Goal: Find specific page/section: Find specific page/section

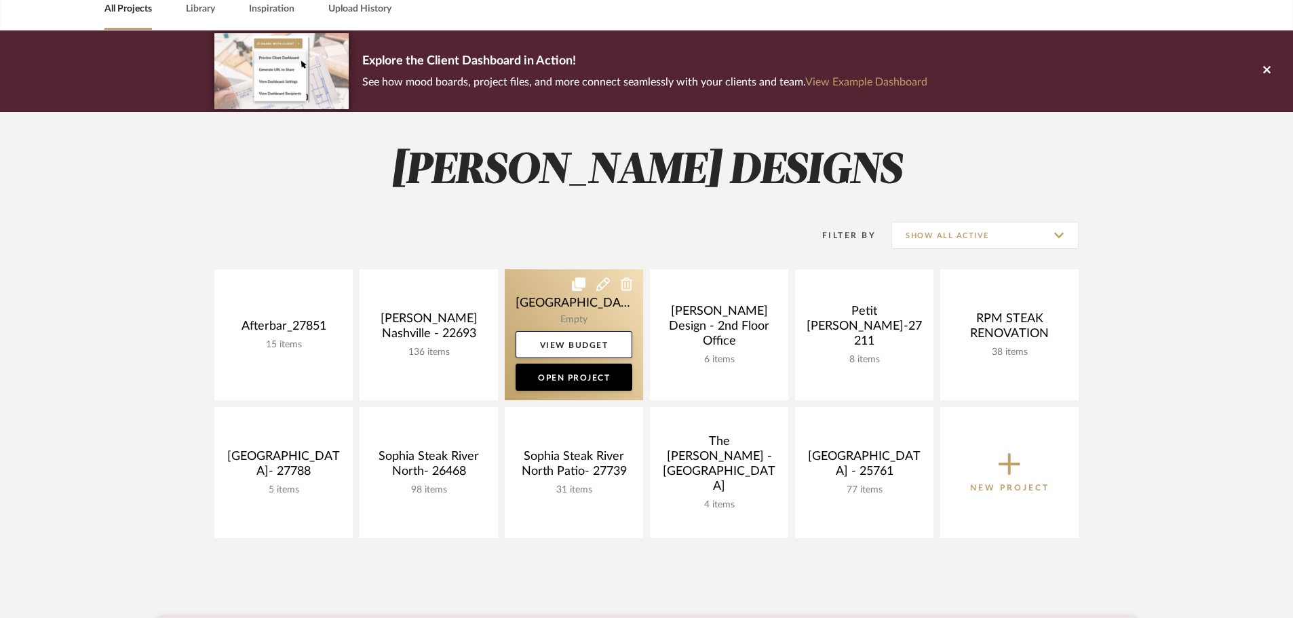
scroll to position [68, 0]
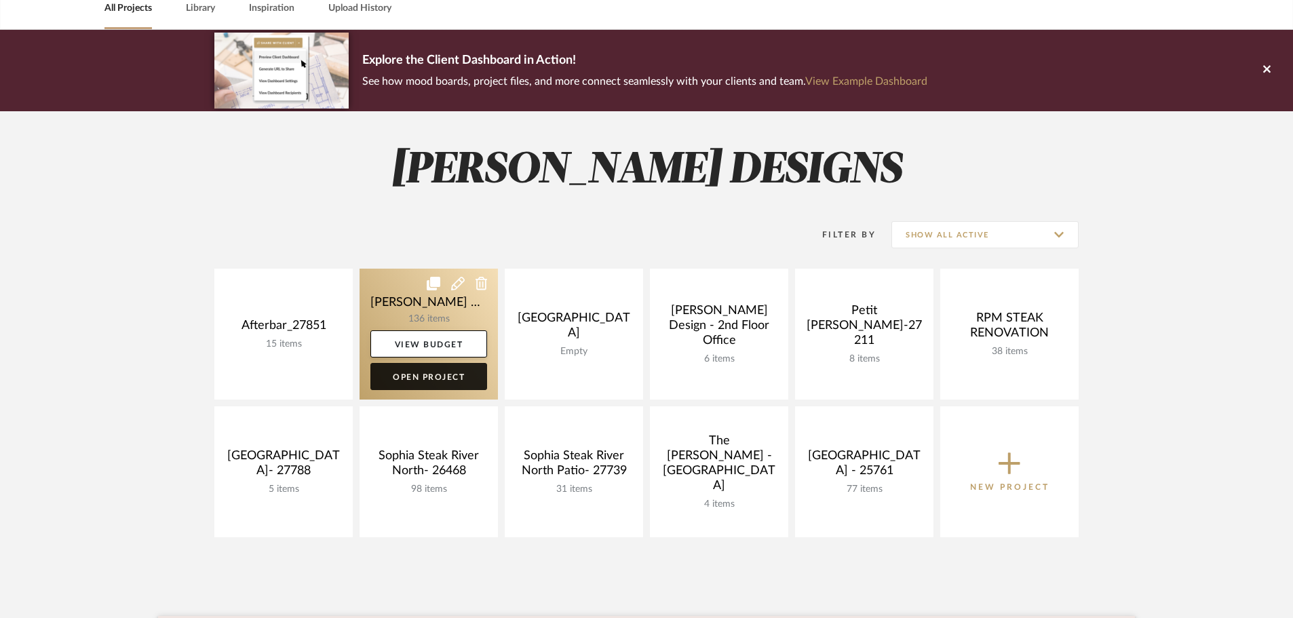
click at [461, 381] on link "Open Project" at bounding box center [428, 376] width 117 height 27
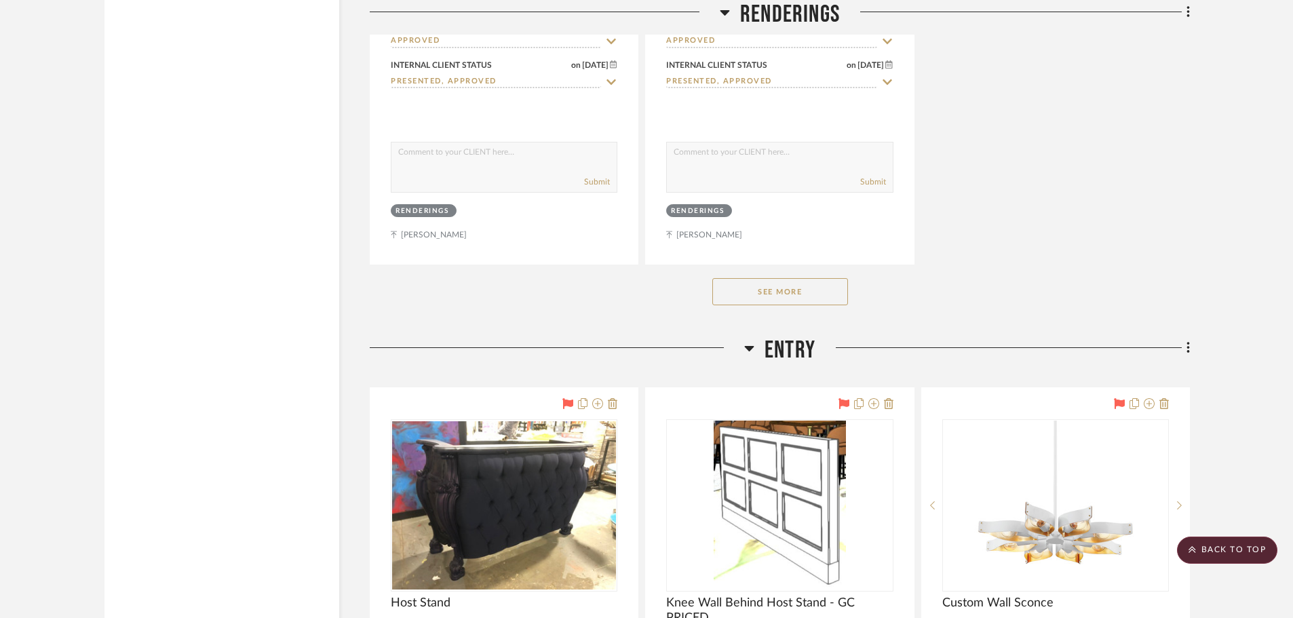
scroll to position [7868, 0]
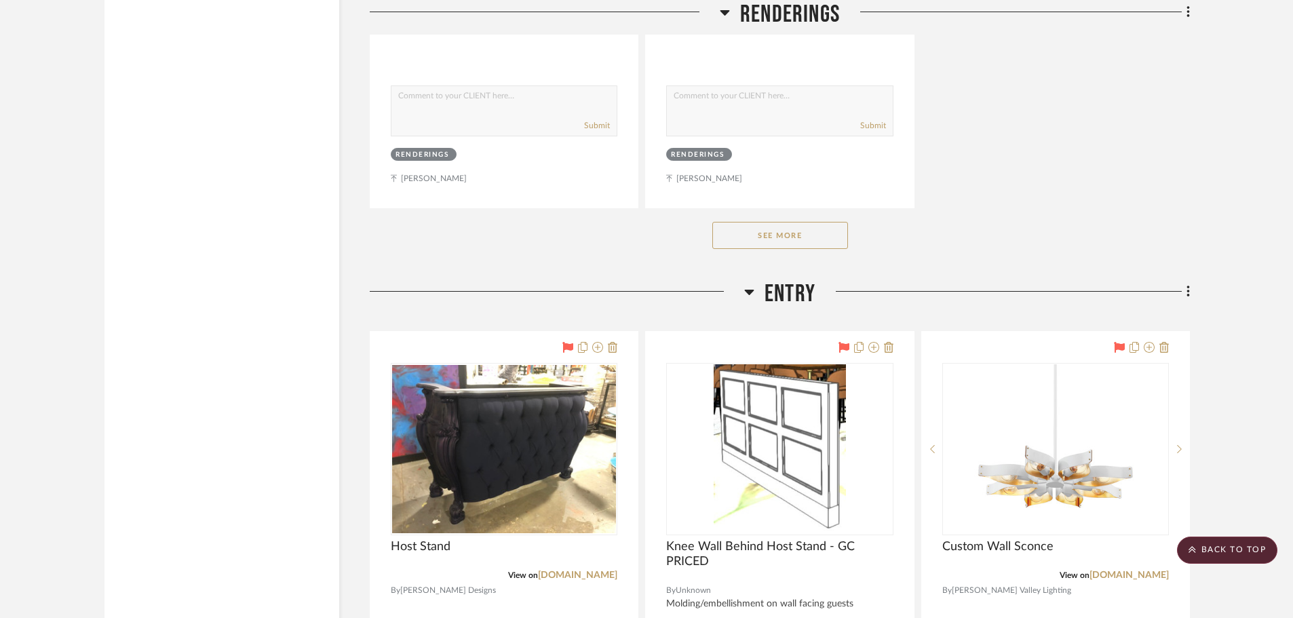
click at [805, 222] on button "See More" at bounding box center [780, 235] width 136 height 27
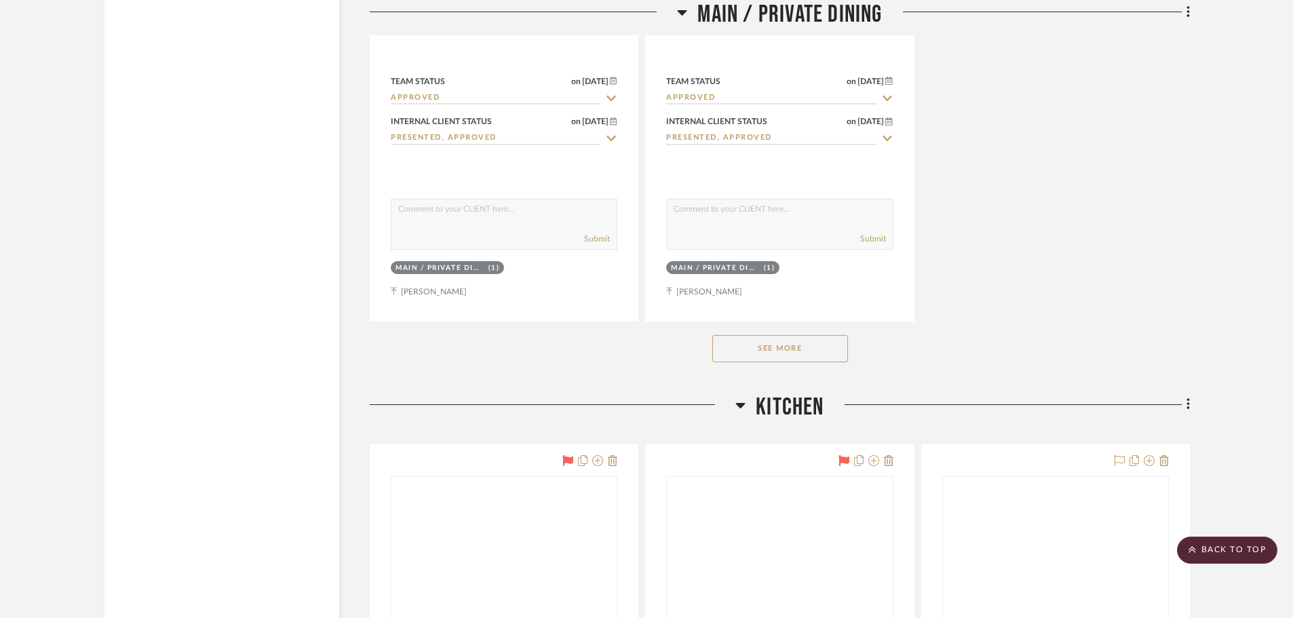
scroll to position [12412, 0]
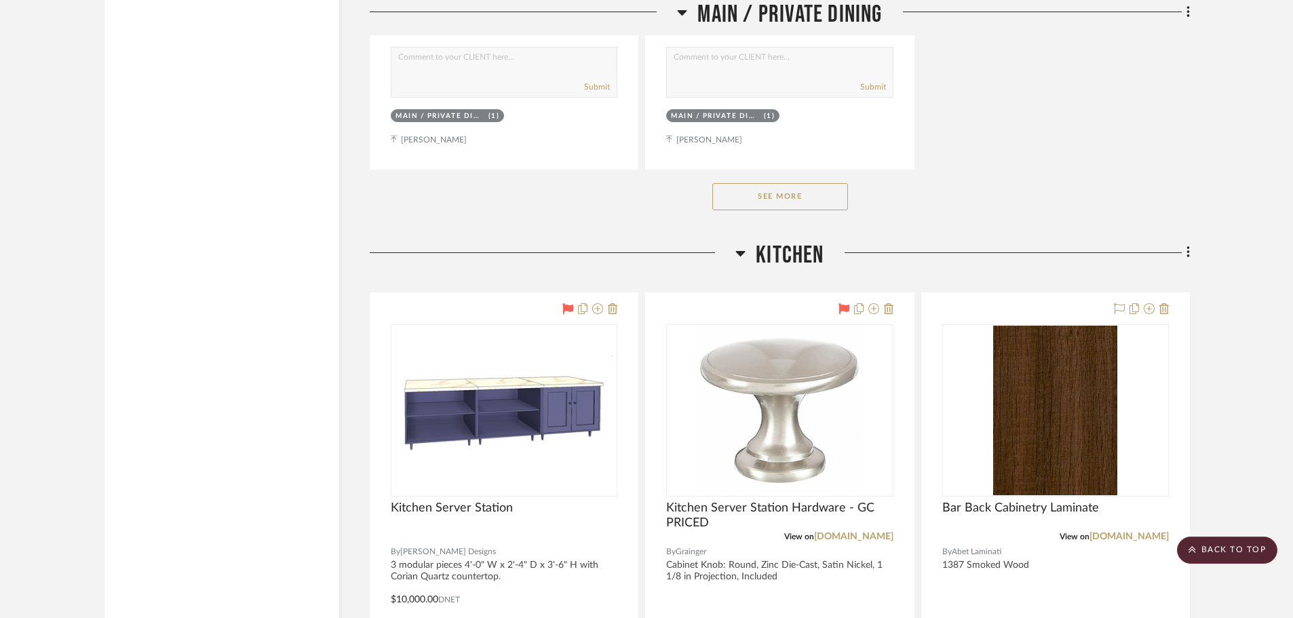
click at [780, 183] on button "See More" at bounding box center [780, 196] width 136 height 27
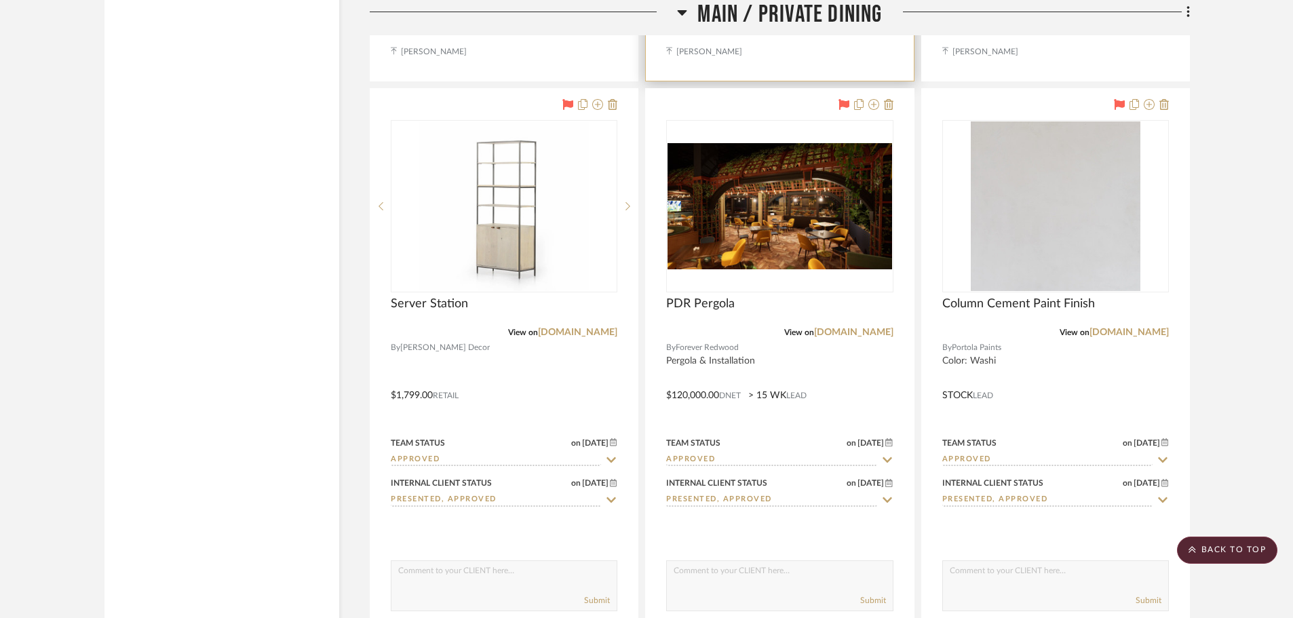
scroll to position [14921, 0]
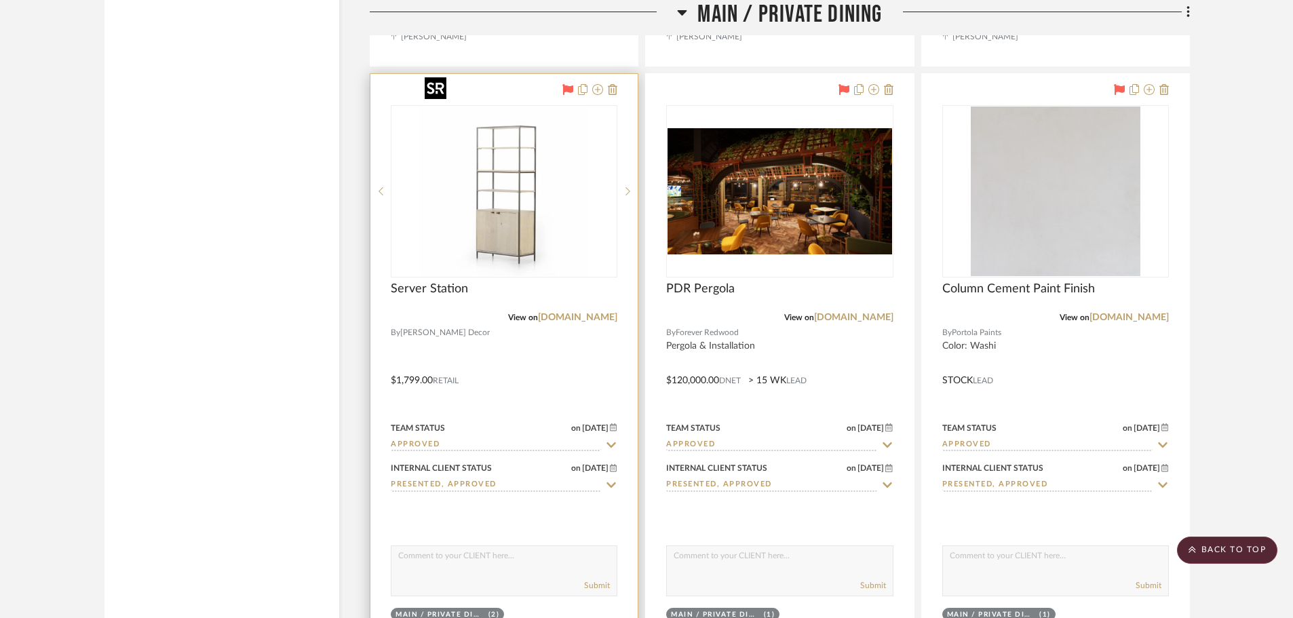
click at [501, 165] on img "0" at bounding box center [504, 191] width 170 height 170
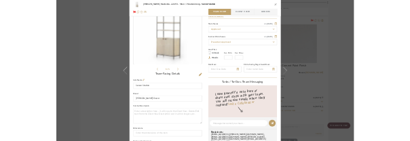
scroll to position [0, 0]
